Goal: Answer question/provide support: Share knowledge or assist other users

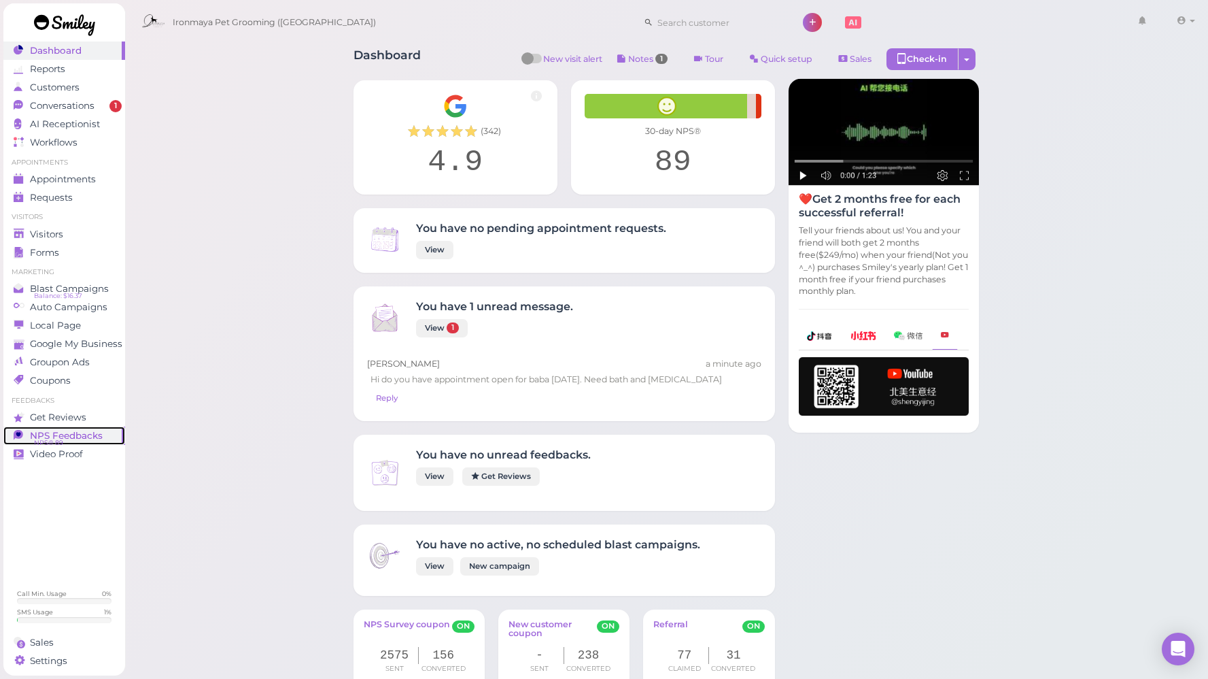
click at [51, 439] on span "NPS® 89" at bounding box center [48, 442] width 29 height 11
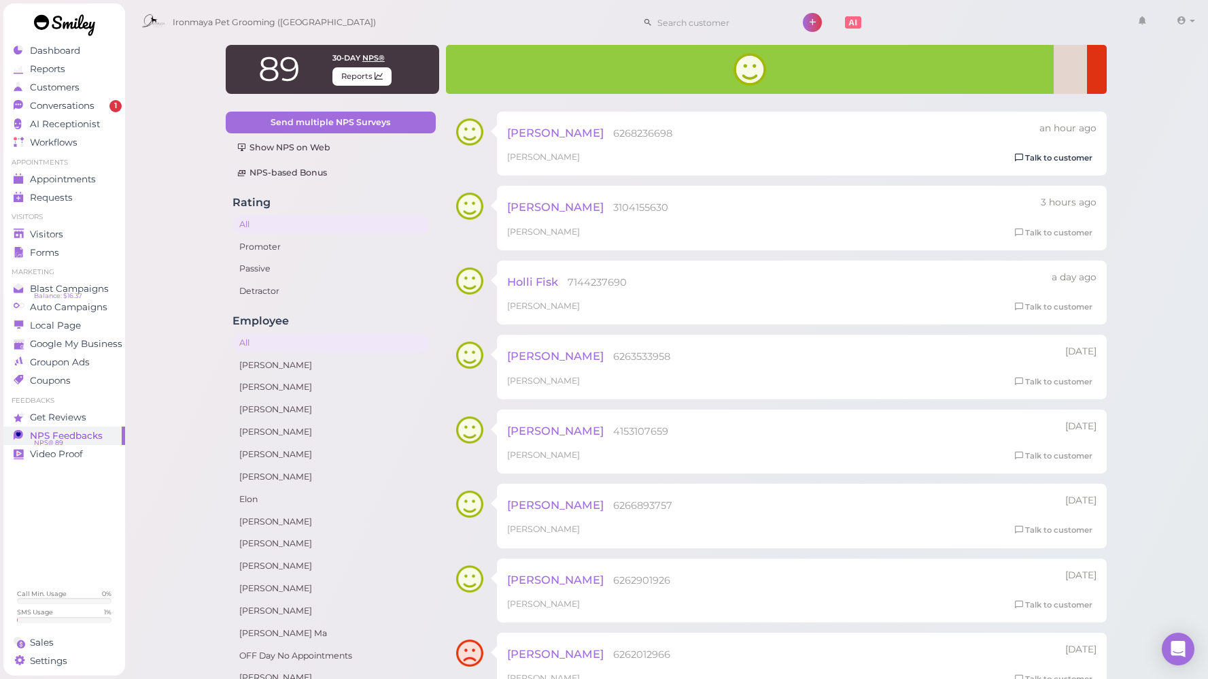
click at [1065, 154] on link "Talk to customer" at bounding box center [1054, 158] width 86 height 14
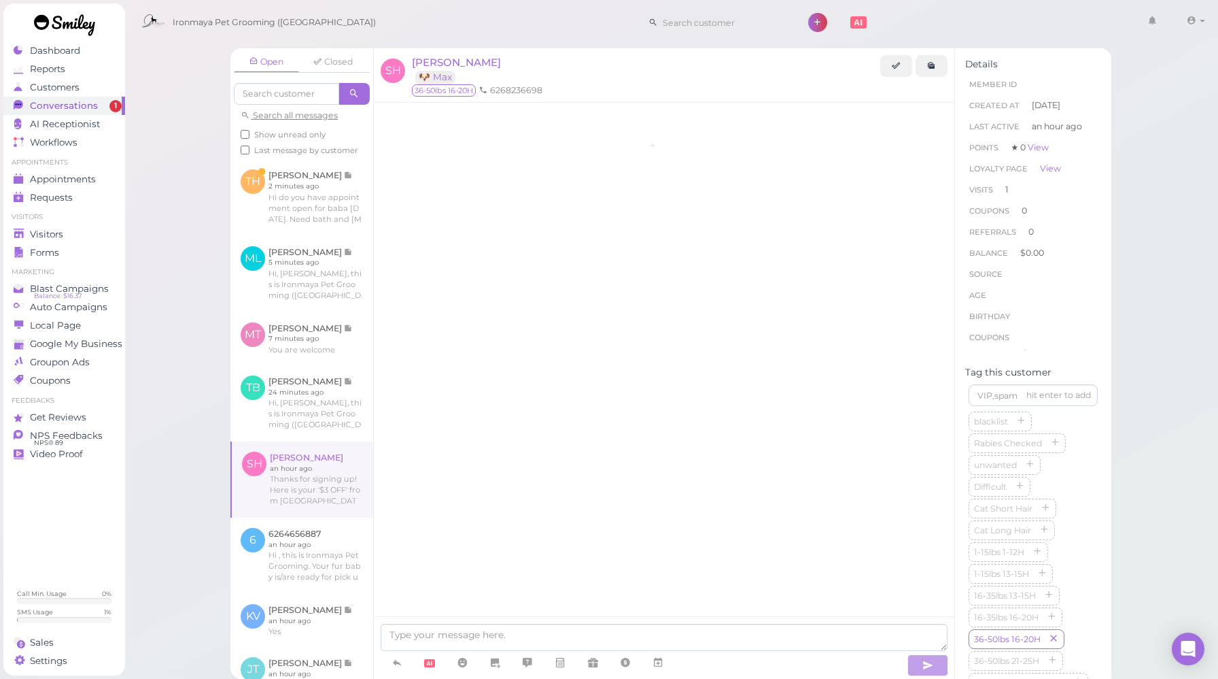
scroll to position [1471, 0]
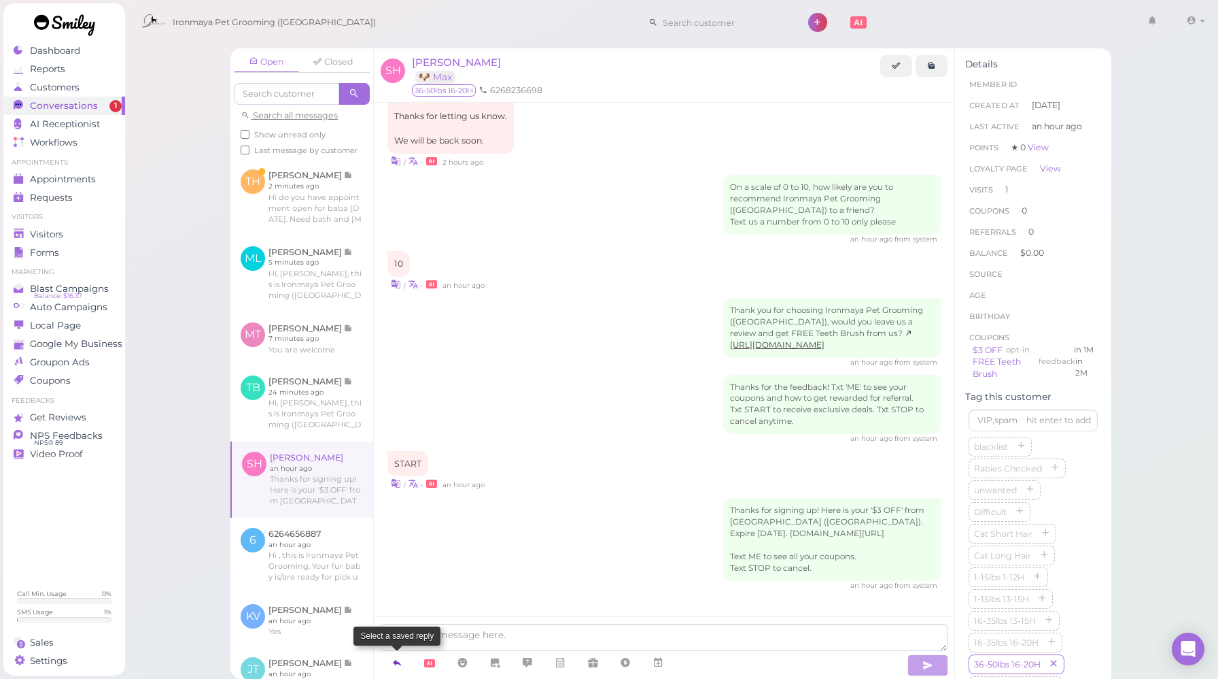
click at [405, 666] on link at bounding box center [397, 663] width 33 height 24
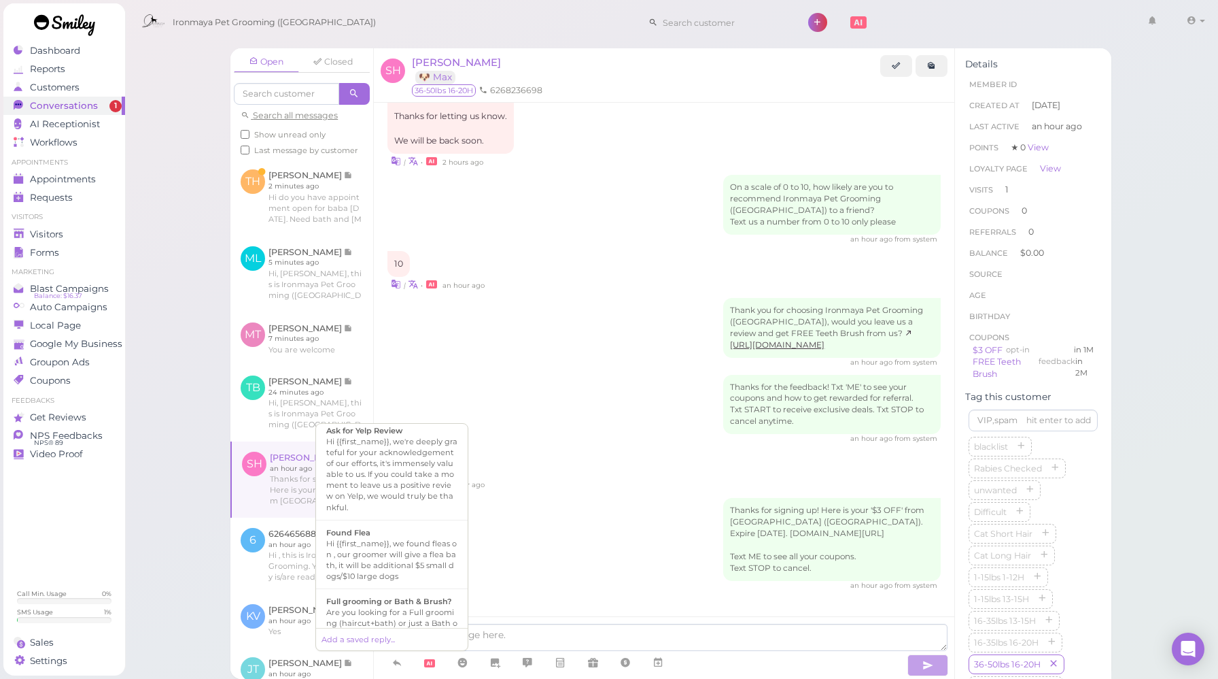
scroll to position [271, 0]
click at [413, 497] on div "Hi {{first_name}}, we're deeply grateful for your acknowledgement of our effort…" at bounding box center [391, 473] width 131 height 76
type textarea "Hi {{first_name}}, we're deeply grateful for your acknowledgement of our effort…"
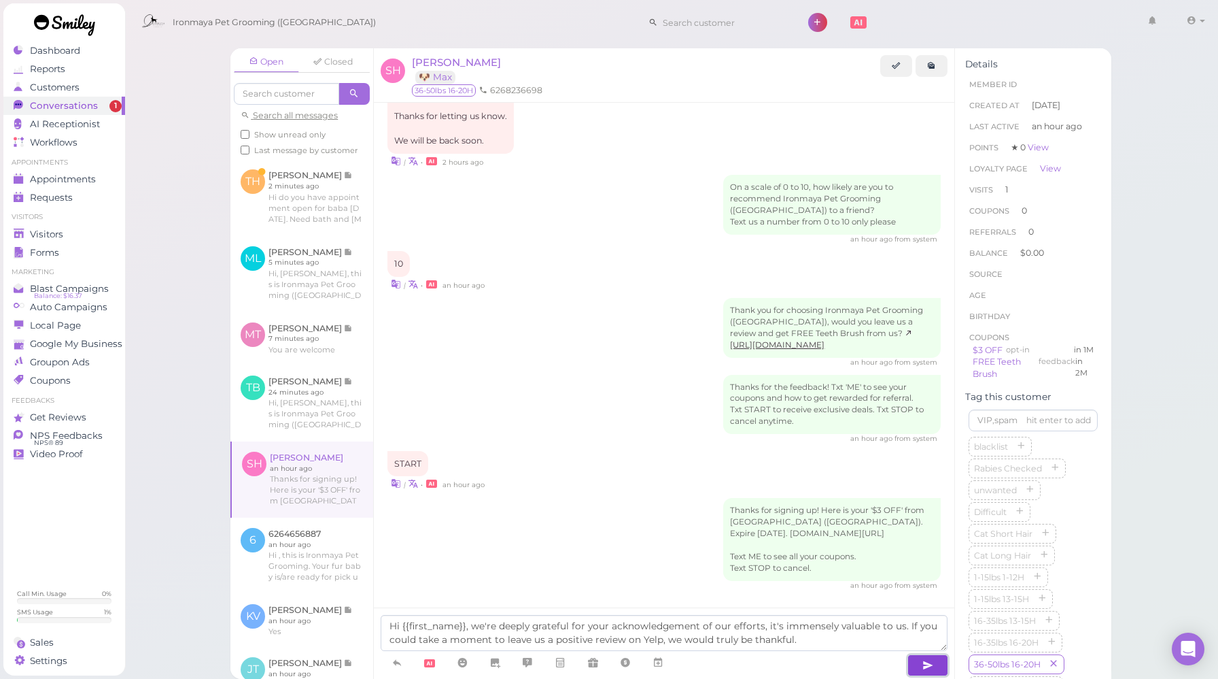
click at [929, 667] on icon "button" at bounding box center [928, 665] width 11 height 14
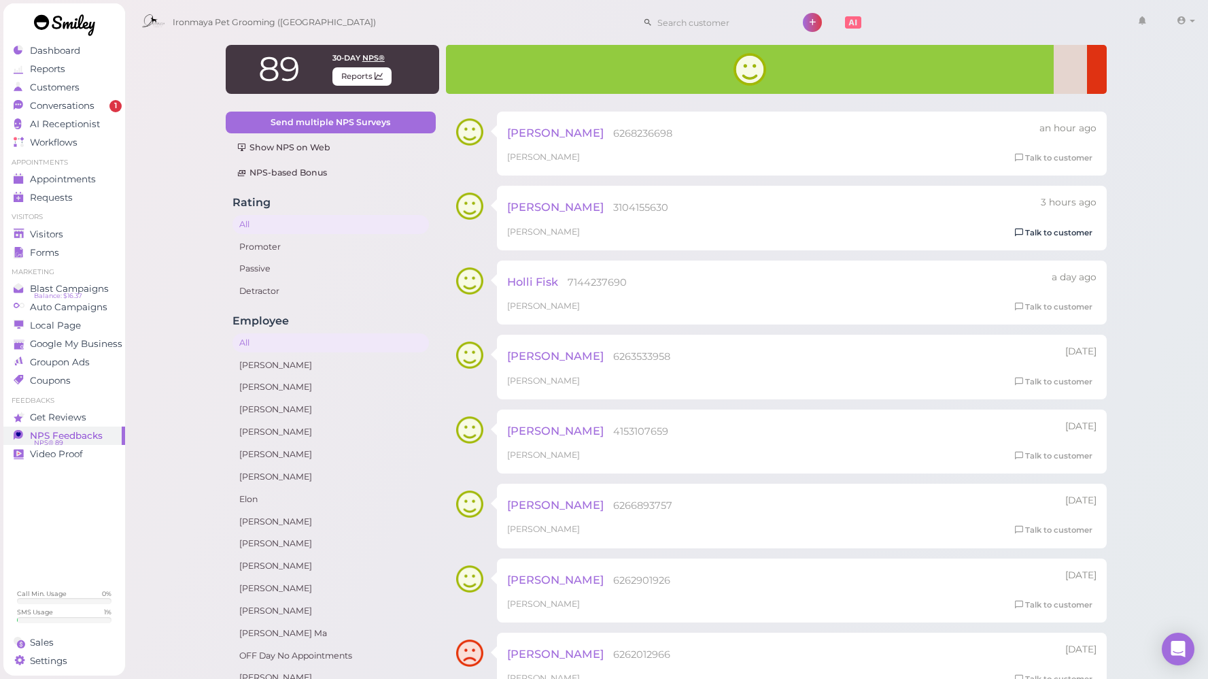
click at [1056, 233] on link "Talk to customer" at bounding box center [1054, 233] width 86 height 14
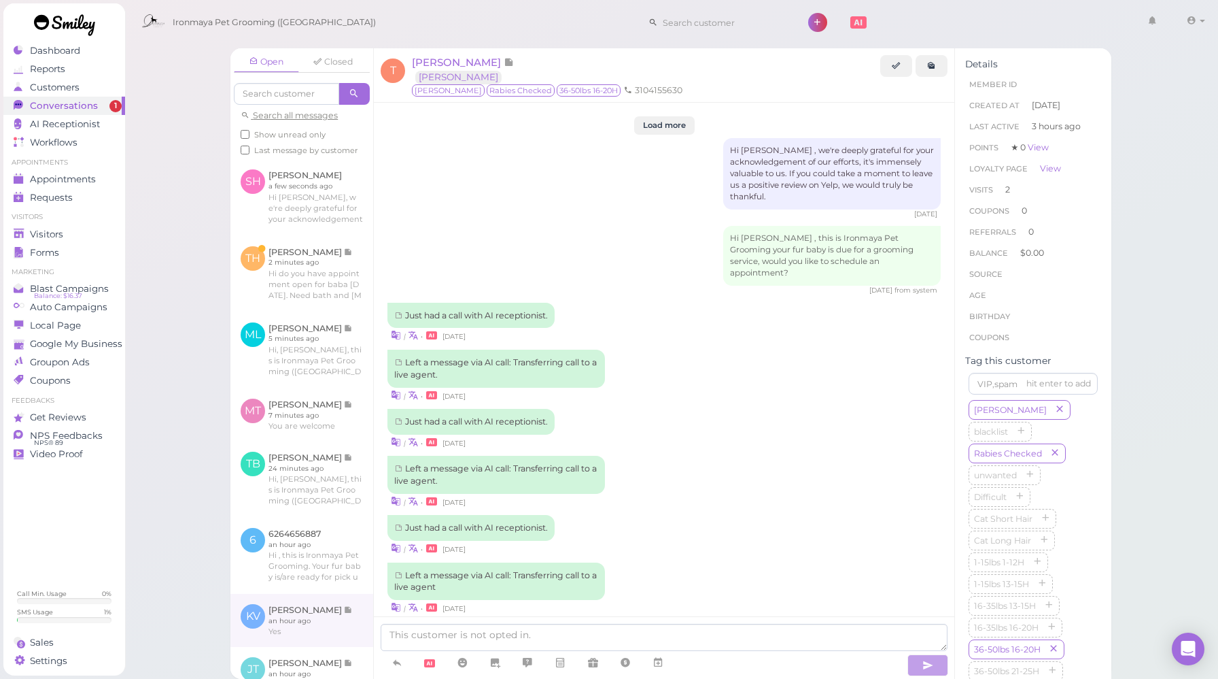
scroll to position [1671, 0]
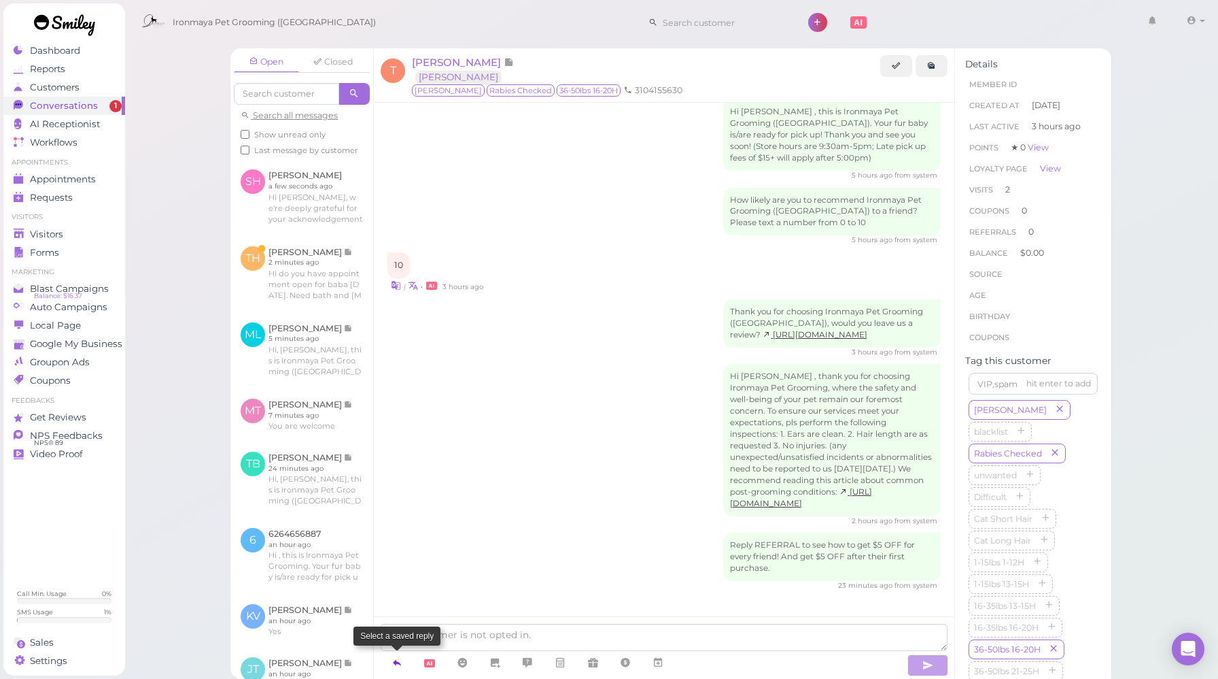
click at [394, 664] on icon at bounding box center [397, 662] width 11 height 14
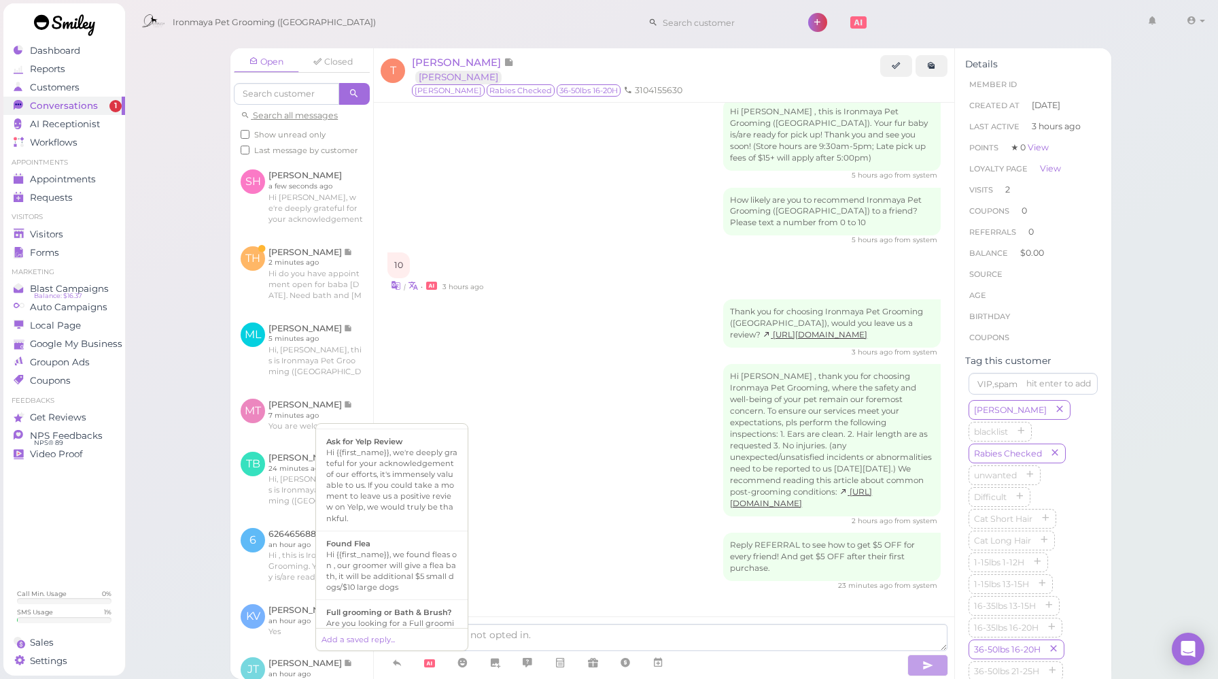
scroll to position [261, 0]
click at [398, 473] on div "Hi {{first_name}}, we're deeply grateful for your acknowledgement of our effort…" at bounding box center [391, 483] width 131 height 76
type textarea "Hi {{first_name}}, we're deeply grateful for your acknowledgement of our effort…"
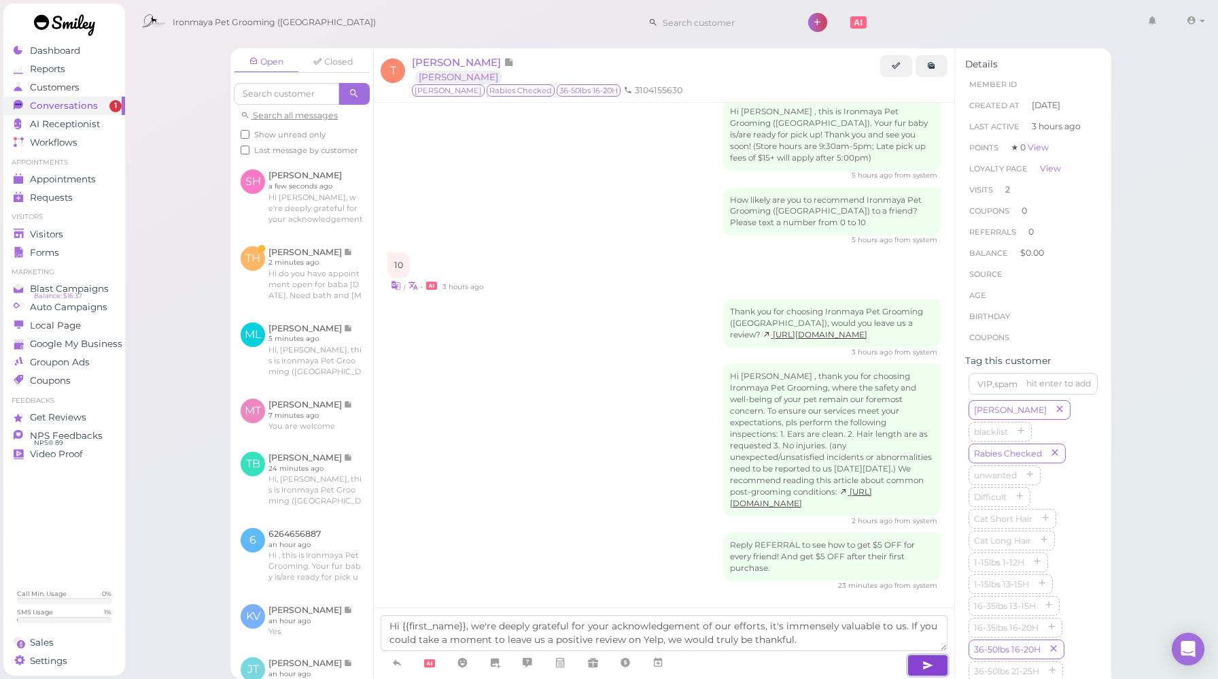
click at [938, 666] on button "button" at bounding box center [928, 665] width 41 height 22
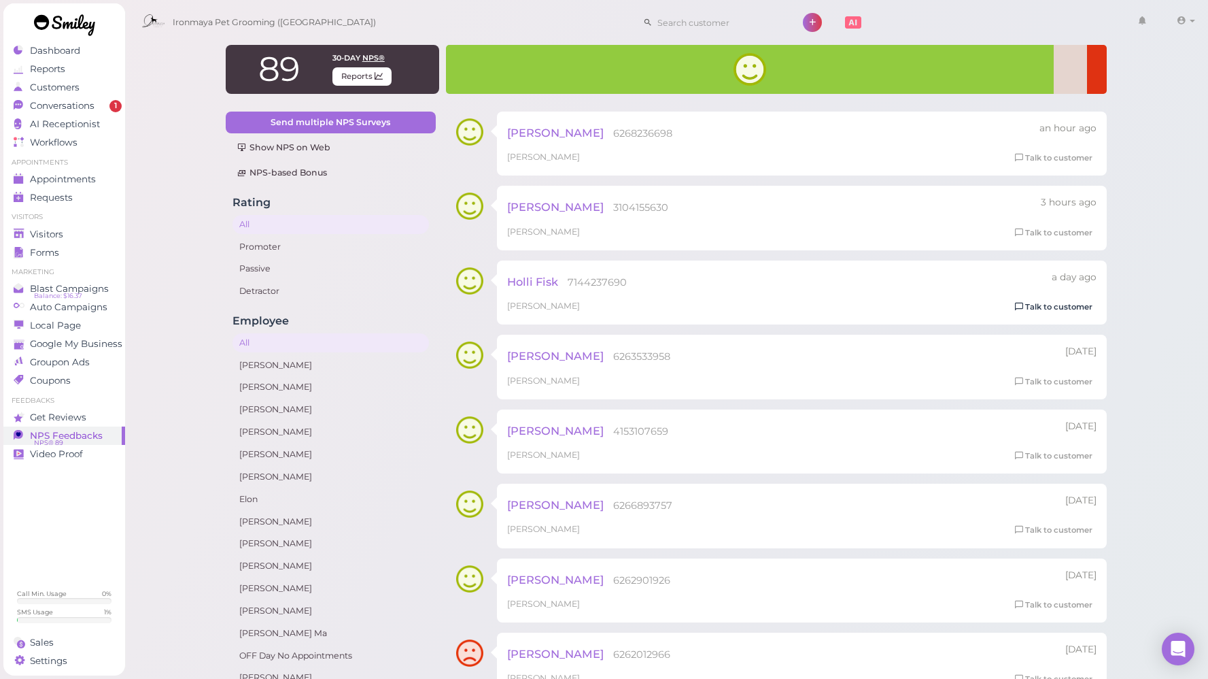
click at [1026, 304] on link "Talk to customer" at bounding box center [1054, 307] width 86 height 14
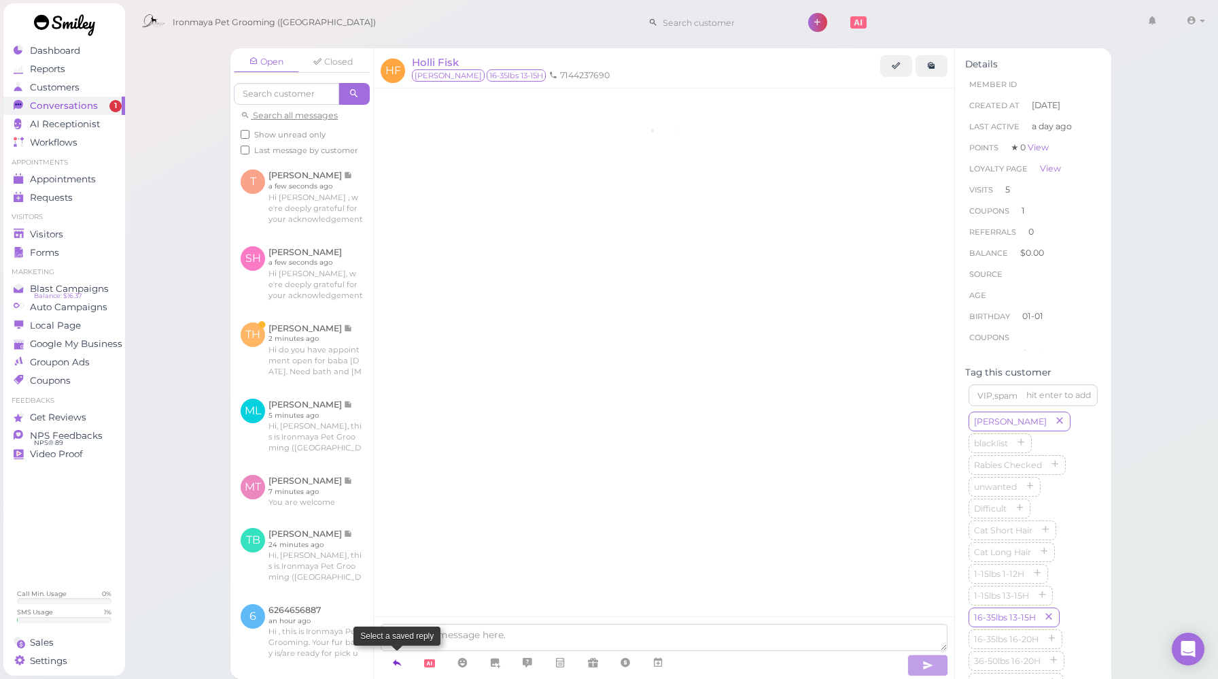
scroll to position [1738, 0]
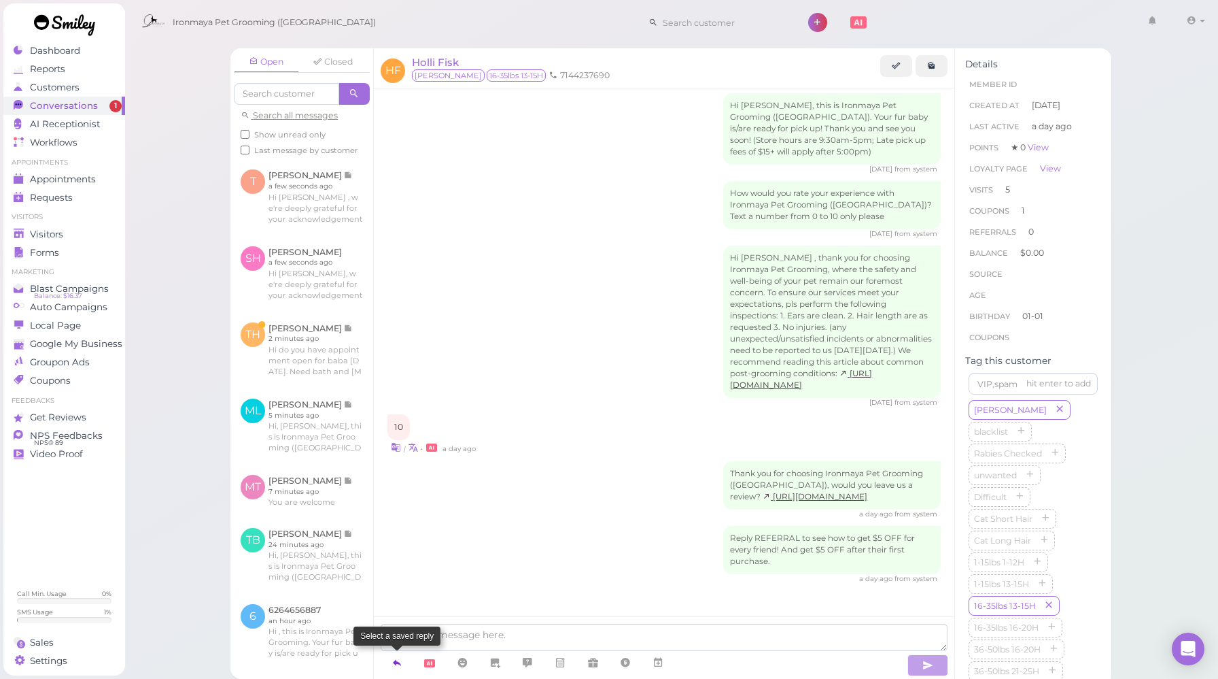
click at [407, 659] on link at bounding box center [397, 663] width 33 height 24
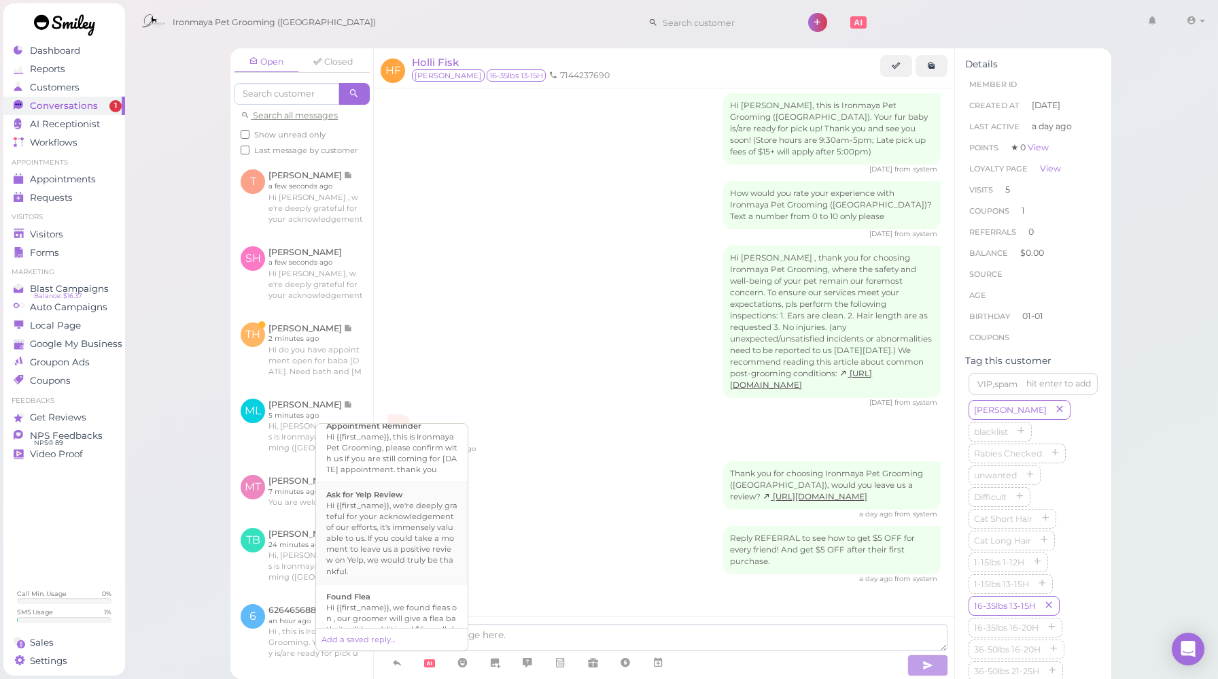
scroll to position [208, 0]
click at [415, 541] on div "Hi {{first_name}}, we're deeply grateful for your acknowledgement of our effort…" at bounding box center [391, 536] width 131 height 76
type textarea "Hi {{first_name}}, we're deeply grateful for your acknowledgement of our effort…"
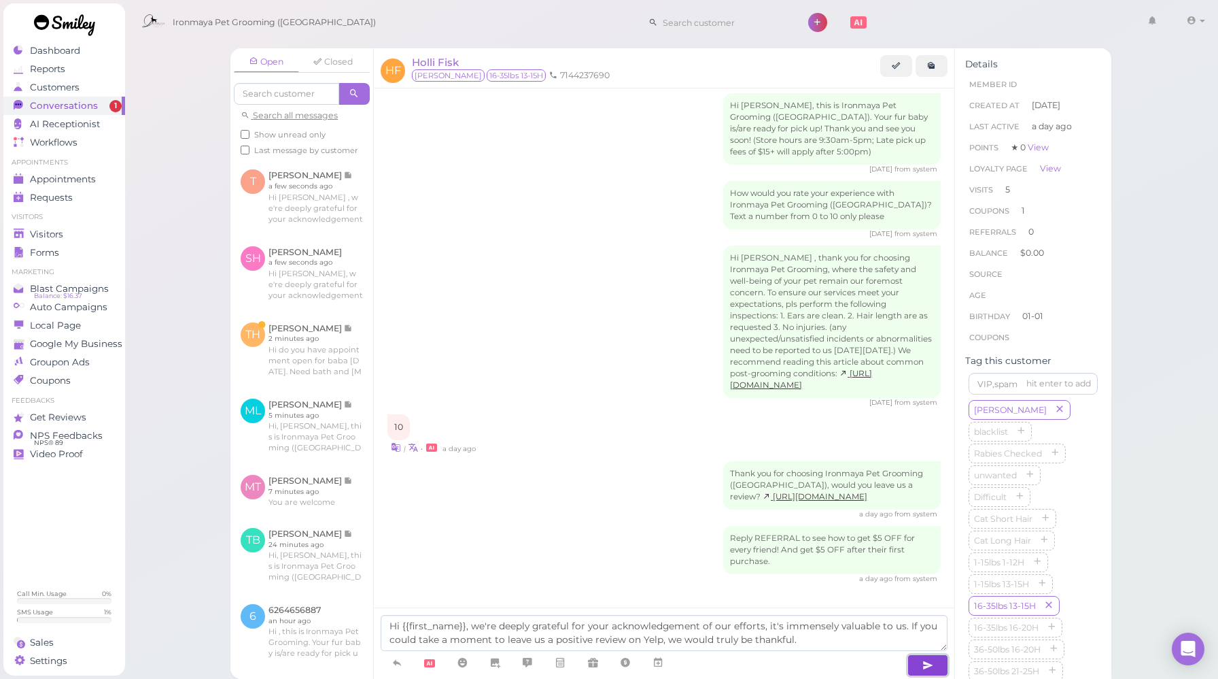
click at [937, 661] on button "button" at bounding box center [928, 665] width 41 height 22
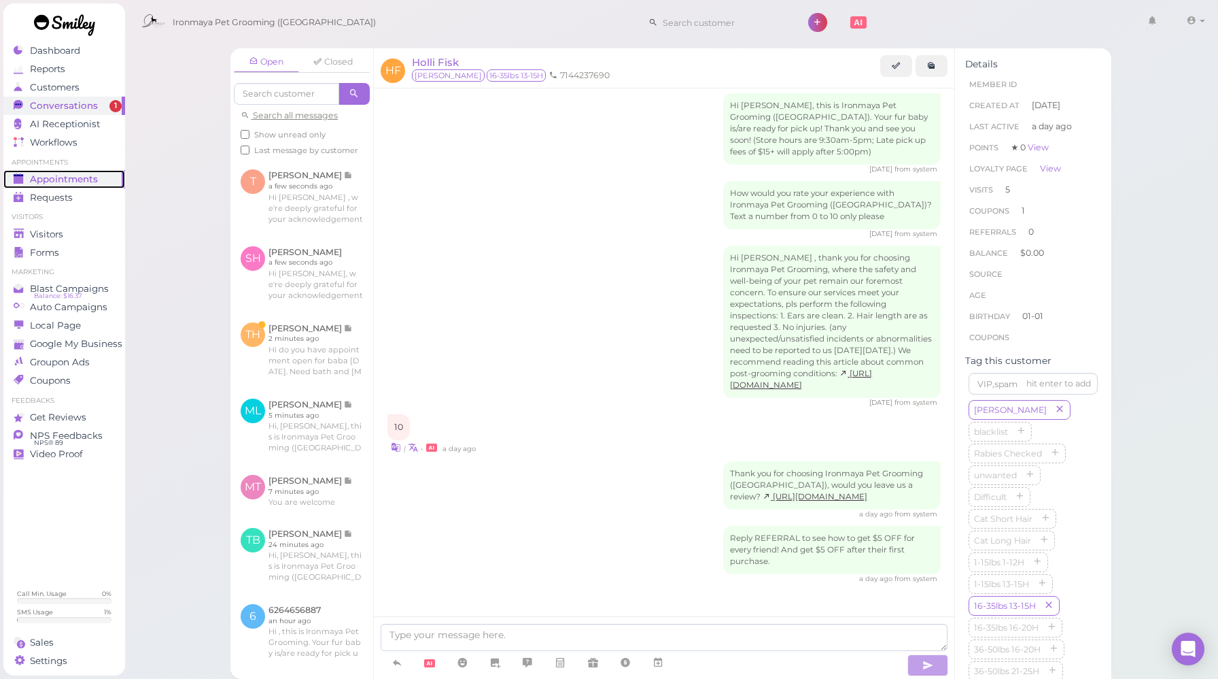
click at [72, 179] on span "Appointments" at bounding box center [64, 179] width 68 height 12
